Goal: Check status: Check status

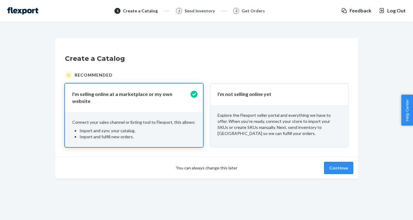
click at [350, 163] on button "Continue" at bounding box center [338, 168] width 29 height 12
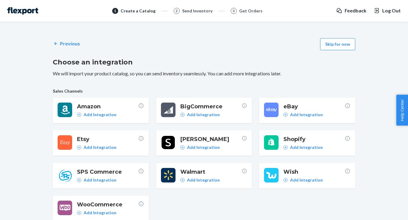
click at [335, 51] on div "Previous Skip for now Choose an integration We will import your product catalog…" at bounding box center [204, 222] width 303 height 375
click at [336, 46] on button "Skip for now" at bounding box center [337, 44] width 35 height 12
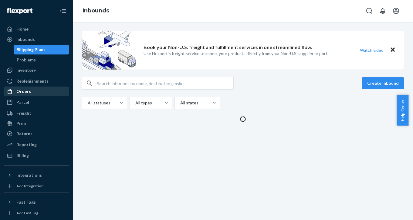
click at [33, 93] on div "Orders" at bounding box center [36, 91] width 64 height 8
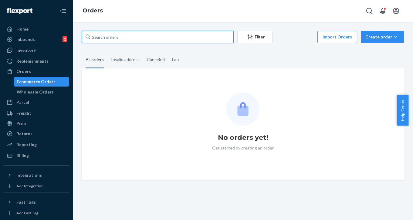
click at [136, 40] on input "text" at bounding box center [158, 37] width 152 height 12
paste input "321898"
type input "321898"
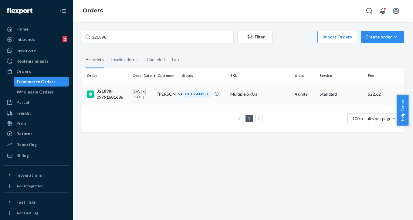
click at [111, 98] on div "321898-09791681686" at bounding box center [107, 94] width 41 height 12
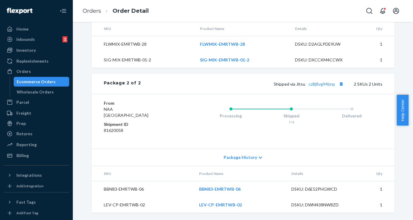
scroll to position [391, 0]
click at [321, 85] on link "cz8j8vg94bnp" at bounding box center [321, 84] width 26 height 5
